Goal: Answer question/provide support

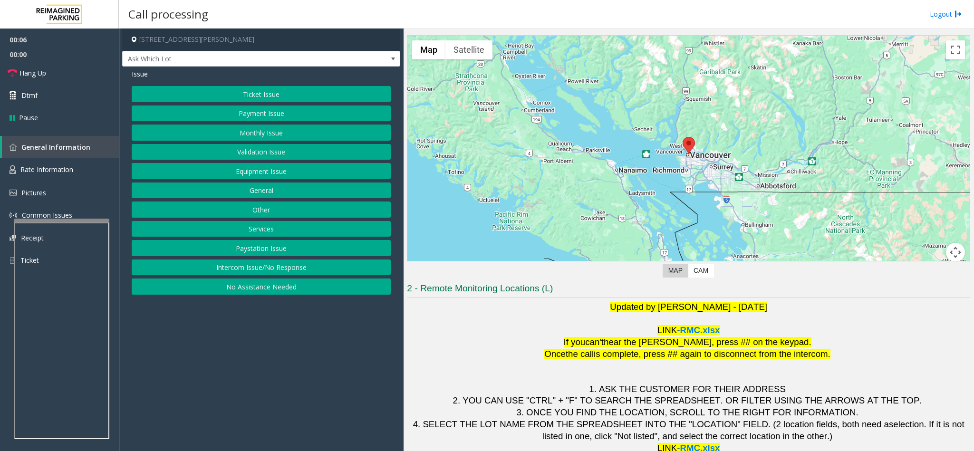
scroll to position [42, 0]
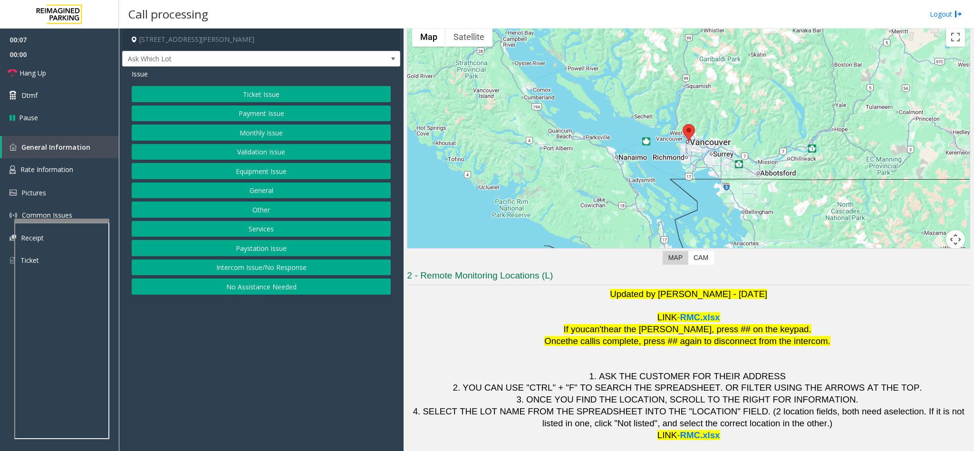
click at [275, 264] on button "Intercom Issue/No Response" at bounding box center [261, 267] width 259 height 16
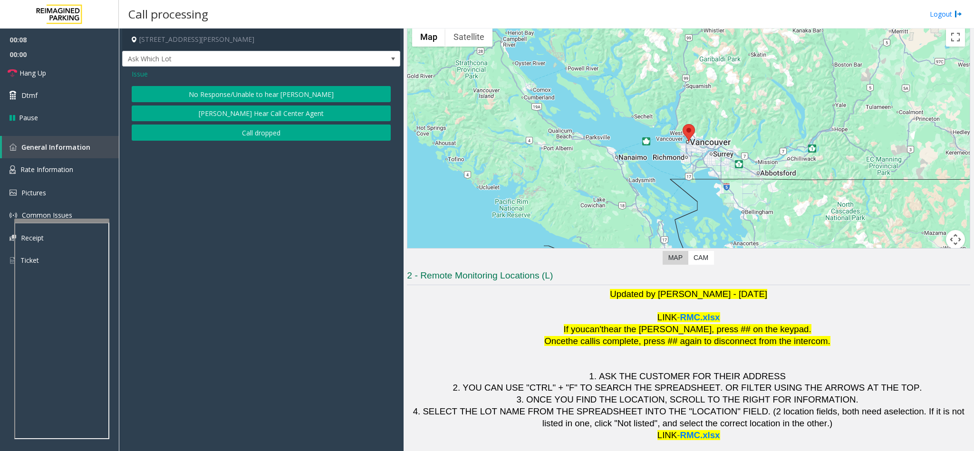
click at [234, 79] on div "Issue" at bounding box center [261, 74] width 259 height 10
click at [241, 95] on button "No Response/Unable to hear [PERSON_NAME]" at bounding box center [261, 94] width 259 height 16
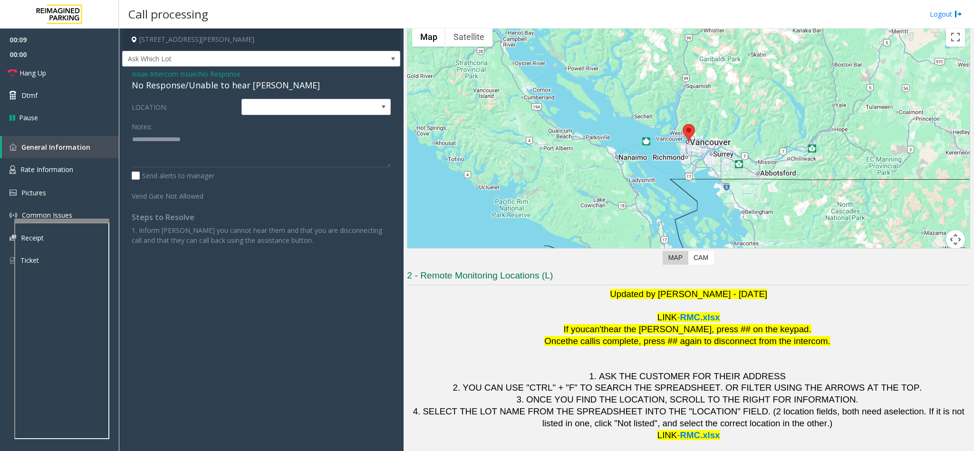
click at [231, 87] on div "No Response/Unable to hear [PERSON_NAME]" at bounding box center [261, 85] width 259 height 13
copy div "No Response/Unable to hear [PERSON_NAME]"
paste textarea "**********"
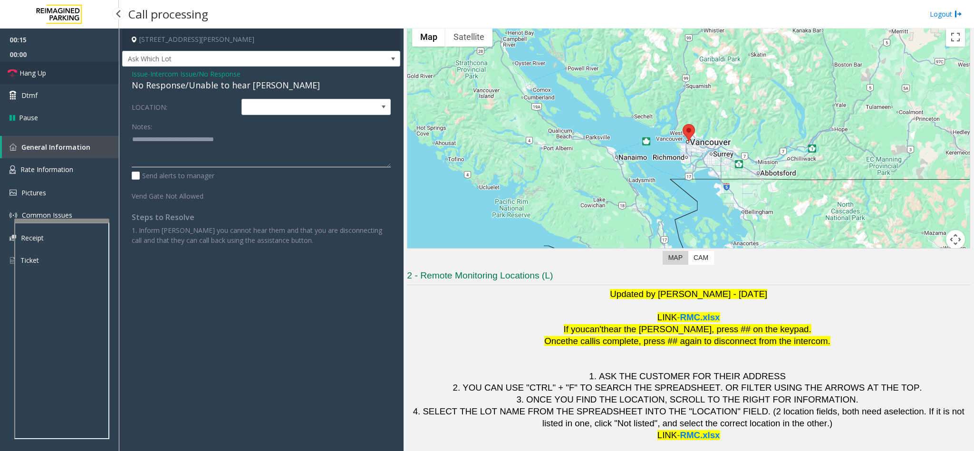
type textarea "**********"
click at [66, 72] on link "Hang Up" at bounding box center [59, 73] width 119 height 22
click at [64, 71] on link "Hang Up" at bounding box center [59, 73] width 119 height 22
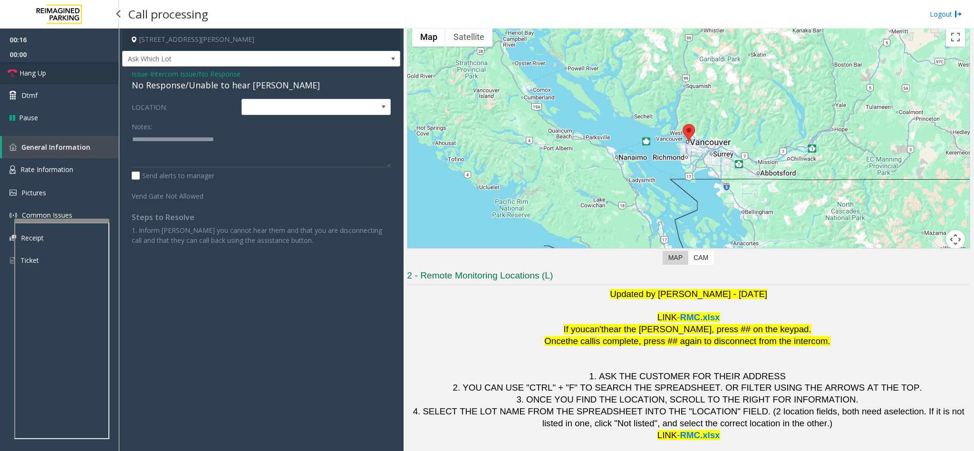
click at [64, 71] on link "Hang Up" at bounding box center [59, 73] width 119 height 22
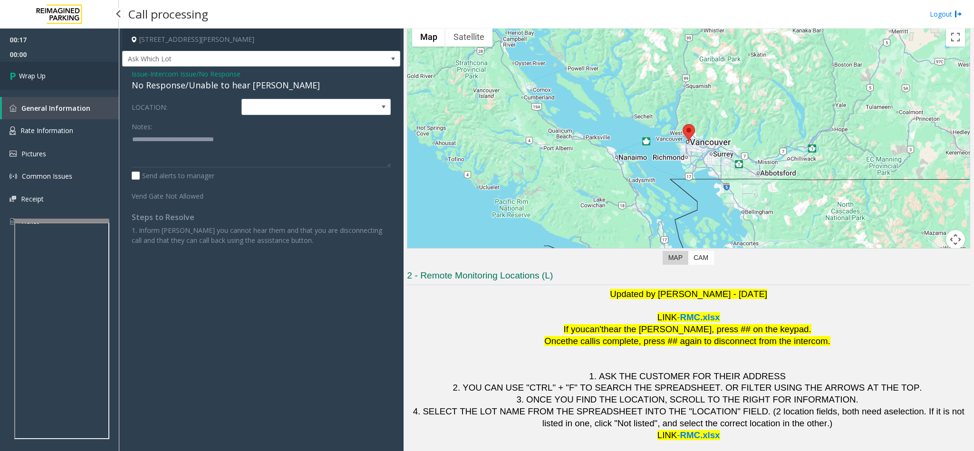
click at [68, 74] on link "Wrap Up" at bounding box center [59, 76] width 119 height 28
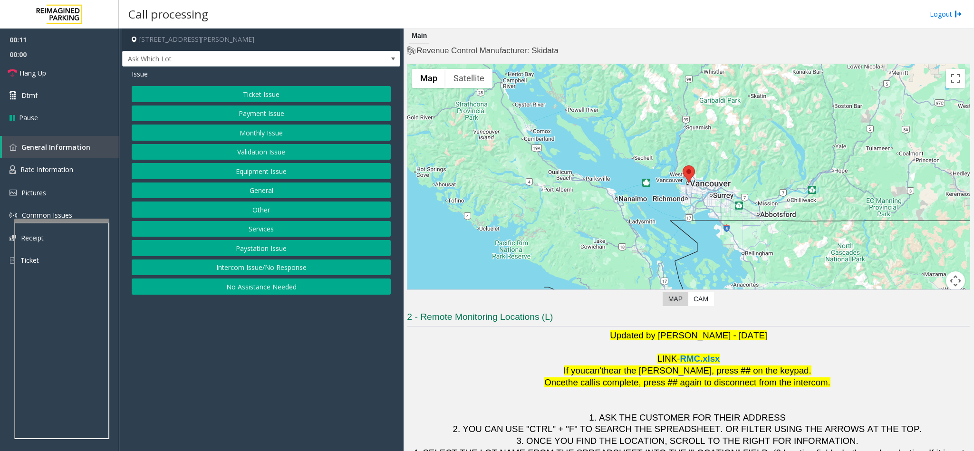
click at [306, 267] on button "Intercom Issue/No Response" at bounding box center [261, 267] width 259 height 16
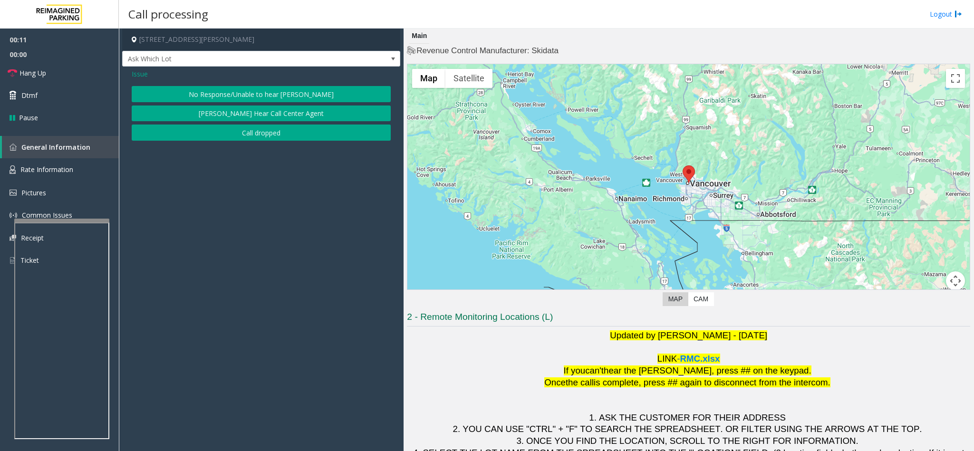
click at [213, 97] on button "No Response/Unable to hear [PERSON_NAME]" at bounding box center [261, 94] width 259 height 16
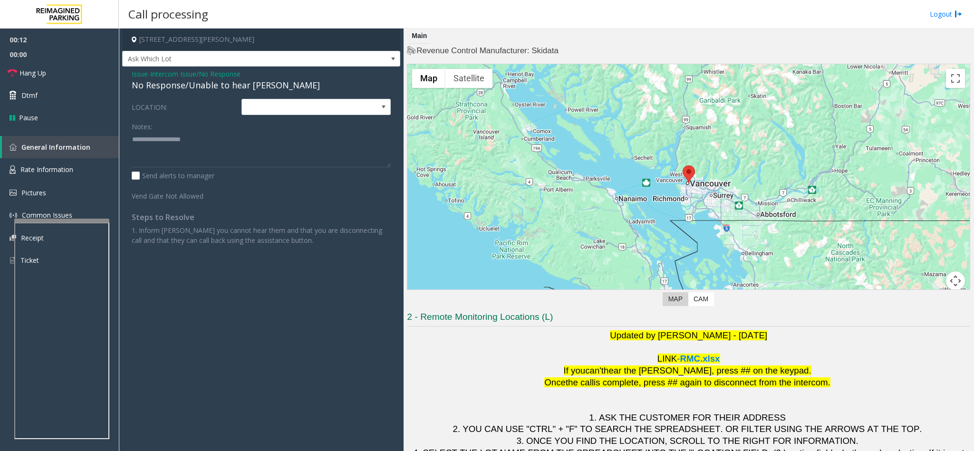
click at [207, 91] on div "No Response/Unable to hear [PERSON_NAME]" at bounding box center [261, 85] width 259 height 13
copy div "No Response/Unable to hear [PERSON_NAME]"
paste textarea "**********"
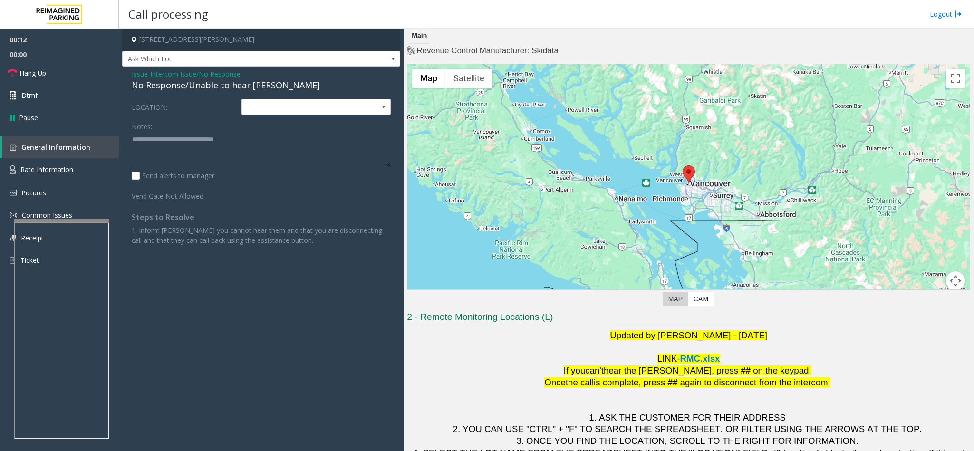
click at [187, 139] on textarea at bounding box center [261, 150] width 259 height 36
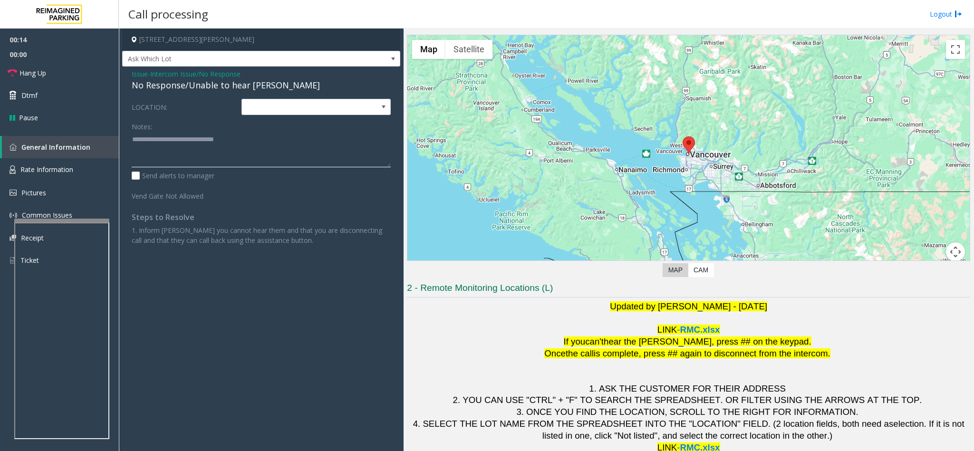
scroll to position [42, 0]
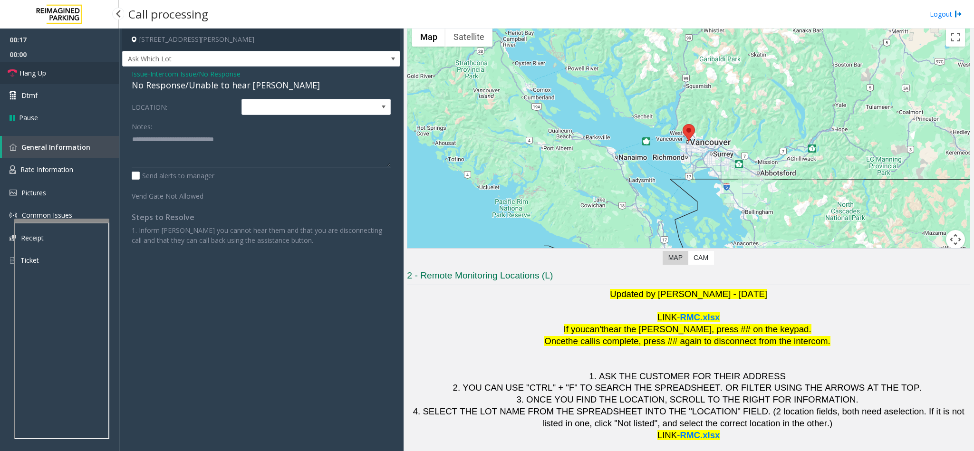
type textarea "**********"
click at [60, 69] on link "Hang Up" at bounding box center [59, 73] width 119 height 22
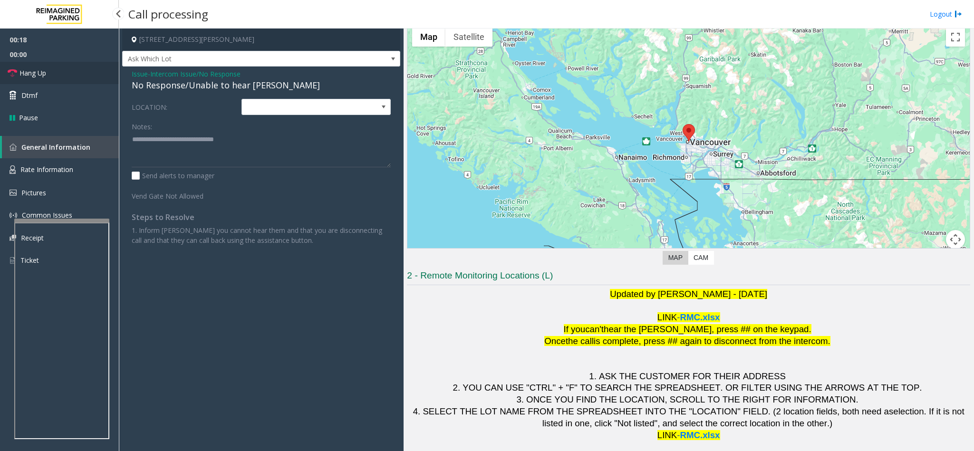
click at [60, 69] on link "Hang Up" at bounding box center [59, 73] width 119 height 22
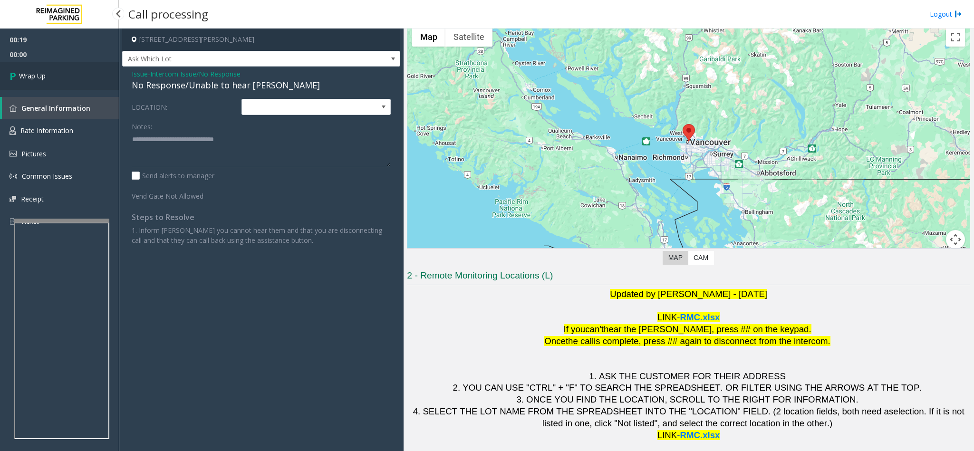
click at [60, 69] on link "Wrap Up" at bounding box center [59, 76] width 119 height 28
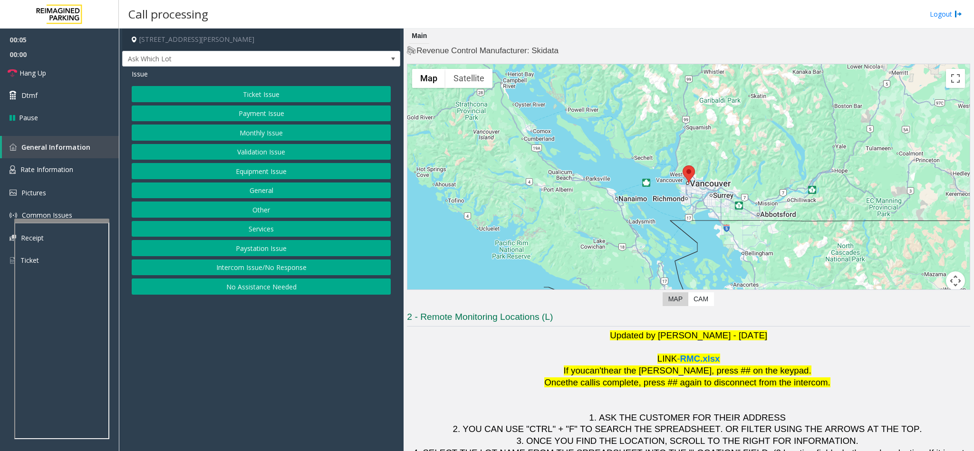
scroll to position [42, 0]
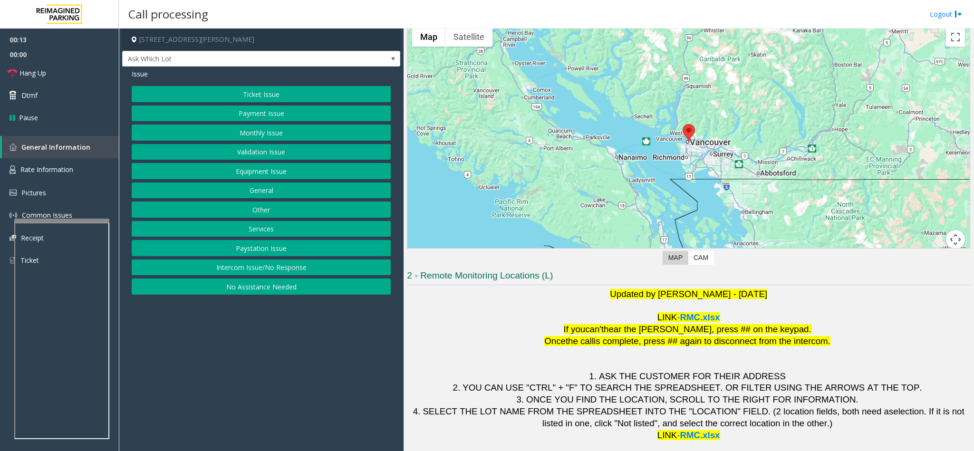
click at [286, 272] on button "Intercom Issue/No Response" at bounding box center [261, 267] width 259 height 16
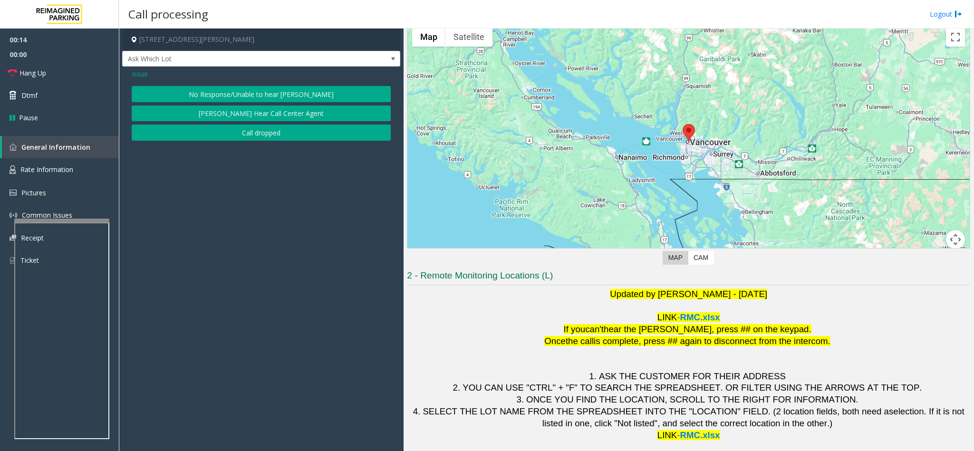
click at [194, 88] on button "No Response/Unable to hear [PERSON_NAME]" at bounding box center [261, 94] width 259 height 16
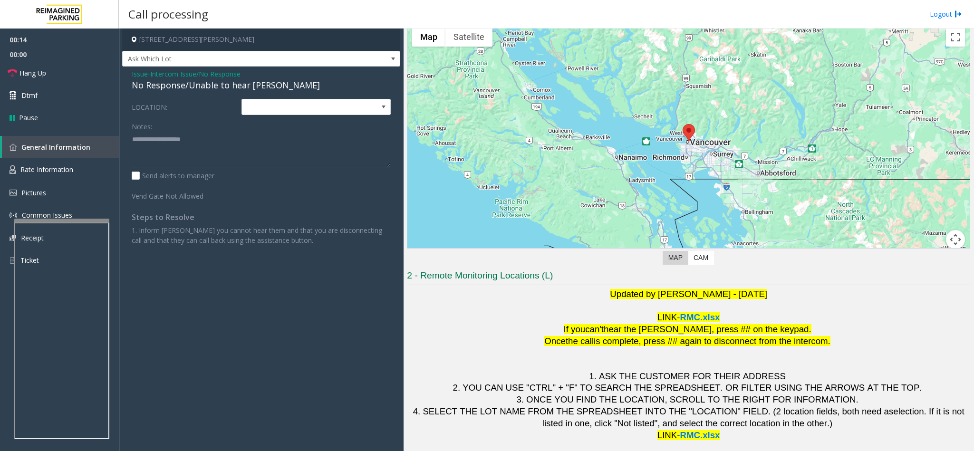
click at [194, 88] on div "No Response/Unable to hear [PERSON_NAME]" at bounding box center [261, 85] width 259 height 13
paste textarea "**********"
type textarea "**********"
click at [38, 73] on span "Hang Up" at bounding box center [32, 73] width 27 height 10
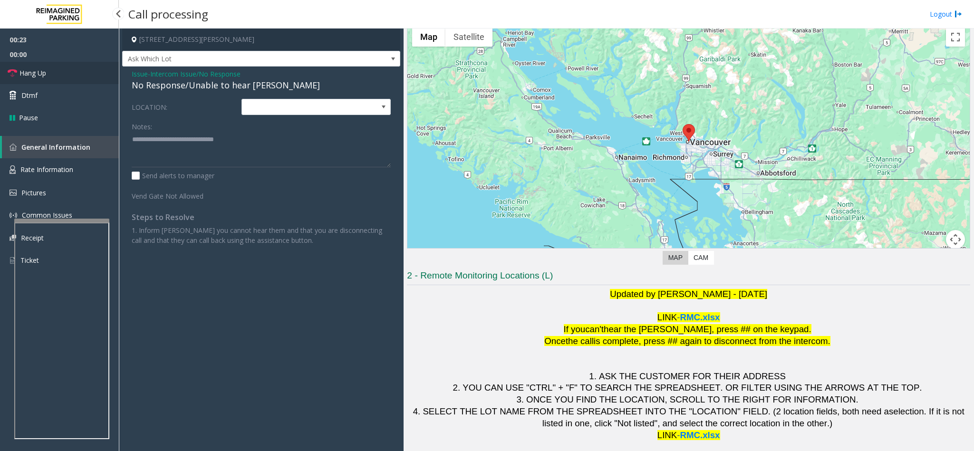
click at [38, 73] on span "Hang Up" at bounding box center [32, 73] width 27 height 10
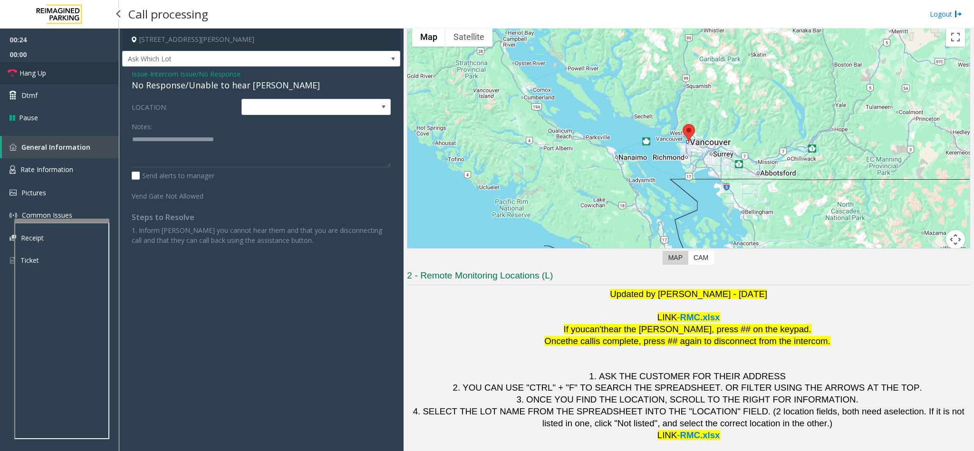
click at [38, 73] on span "Hang Up" at bounding box center [32, 73] width 27 height 10
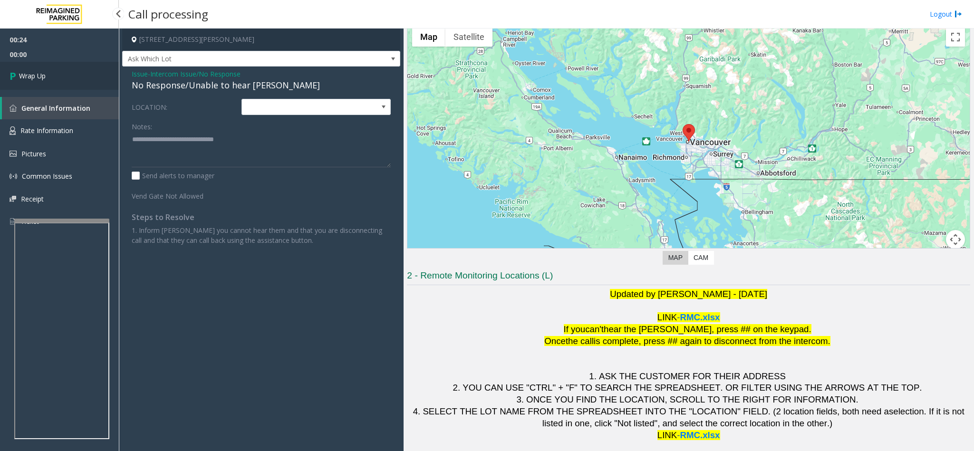
click at [38, 73] on span "Wrap Up" at bounding box center [32, 76] width 27 height 10
